Goal: Find specific fact: Find contact information

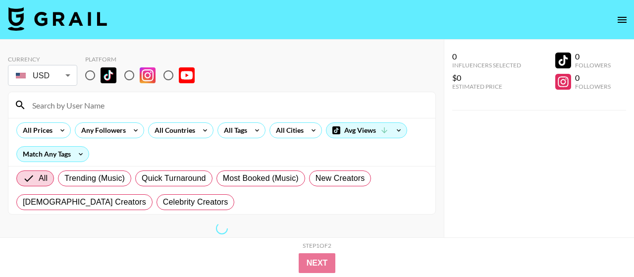
click at [92, 76] on input "radio" at bounding box center [90, 75] width 21 height 21
radio input "true"
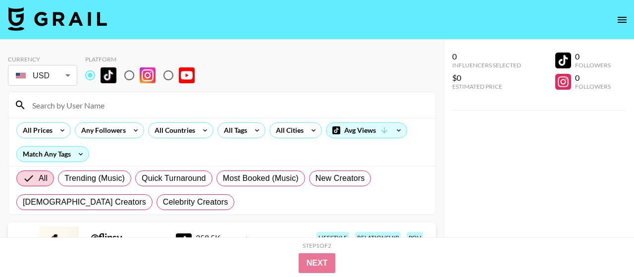
click at [96, 102] on input at bounding box center [227, 105] width 403 height 16
paste input "liammaughan_"
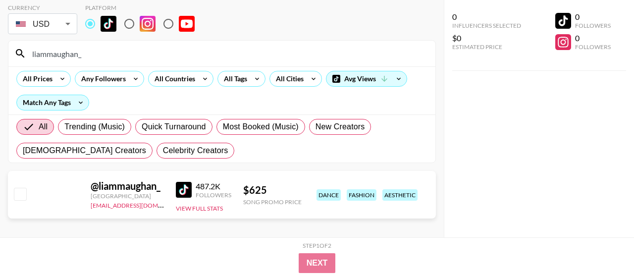
scroll to position [59, 0]
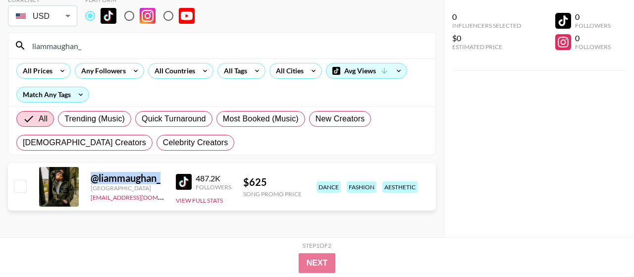
drag, startPoint x: 89, startPoint y: 177, endPoint x: 165, endPoint y: 177, distance: 75.7
click at [165, 177] on div "@ liammaughan_ Ireland [EMAIL_ADDRESS][DOMAIN_NAME] 487.2K Followers View Full …" at bounding box center [222, 187] width 428 height 48
copy div "@ liammaughan_"
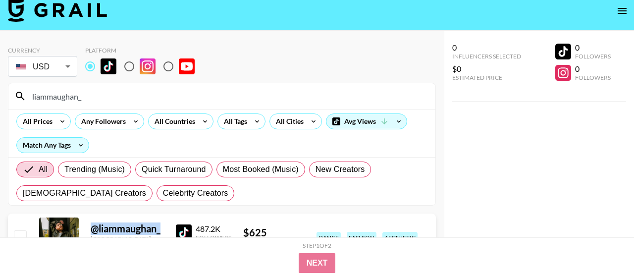
scroll to position [8, 0]
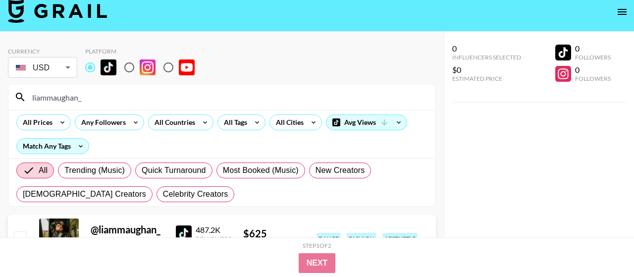
click at [98, 99] on input "liammaughan_" at bounding box center [227, 97] width 403 height 16
paste input "isidora_villagra"
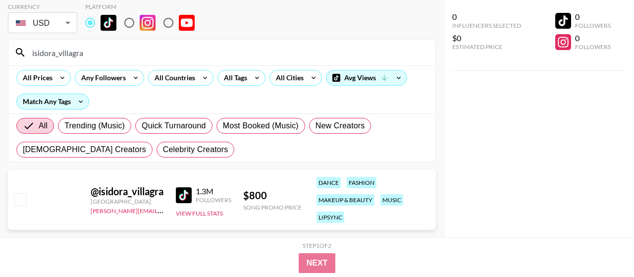
scroll to position [72, 0]
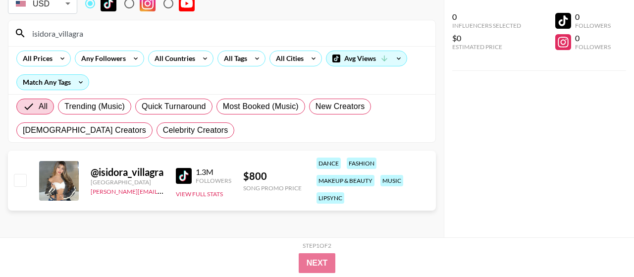
type input "isidora_villagra"
